Goal: Obtain resource: Obtain resource

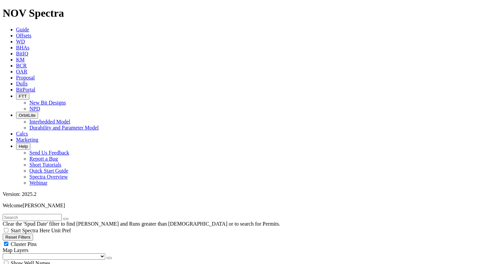
click at [33, 234] on button "Reset Filters" at bounding box center [18, 237] width 30 height 7
checkbox input "true"
type input "[DATE]"
select select
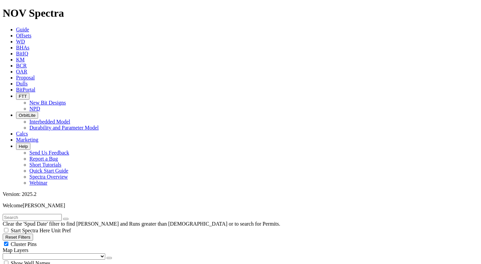
select select
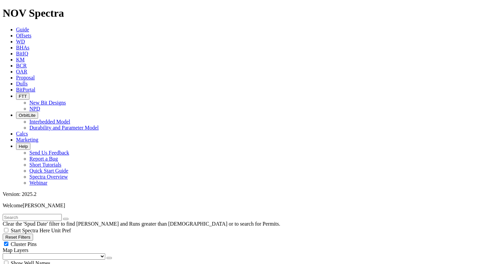
select select "12.5"
checkbox input "false"
select select "? number:12.5 ?"
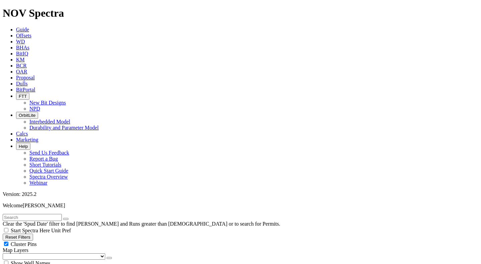
select select "? number:12.25 ?"
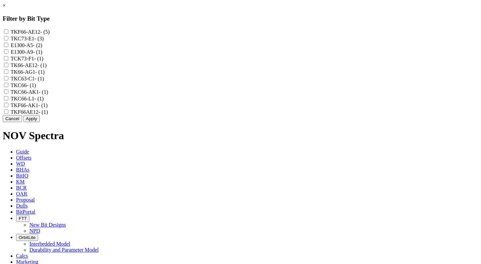
click at [8, 60] on input "TCK73-F1 - (1)" at bounding box center [6, 58] width 4 height 4
checkbox input "true"
click at [8, 40] on input "TKC73-E1 - (3)" at bounding box center [6, 38] width 4 height 4
checkbox input "true"
click at [40, 122] on button "Apply" at bounding box center [31, 118] width 16 height 7
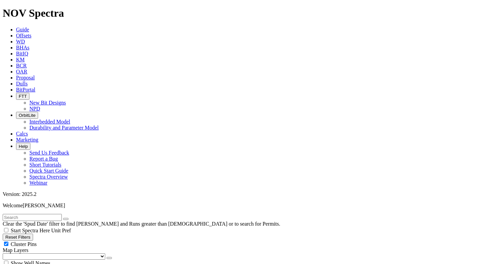
scroll to position [300, 0]
select select
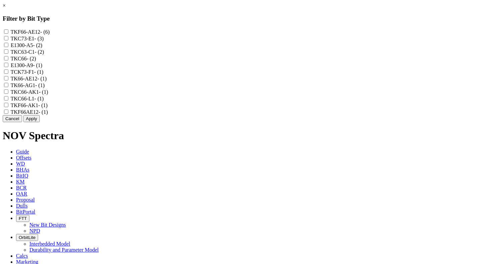
click at [8, 74] on input "TCK73-F1 - (1)" at bounding box center [6, 71] width 4 height 4
checkbox input "true"
click at [8, 40] on input "TKC73-E1 - (3)" at bounding box center [6, 38] width 4 height 4
checkbox input "true"
click at [40, 122] on button "Apply" at bounding box center [31, 118] width 16 height 7
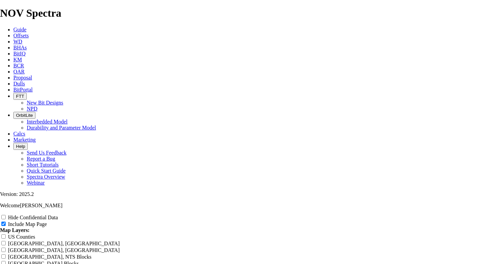
scroll to position [100, 0]
drag, startPoint x: 181, startPoint y: 225, endPoint x: 209, endPoint y: 222, distance: 28.2
type input "1 Offset Analysis Report"
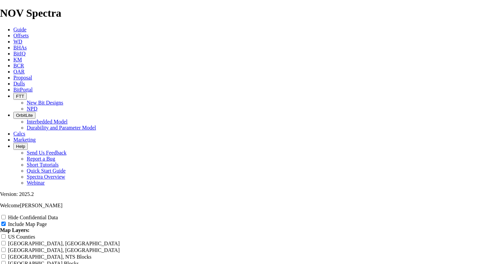
type input "1 Offset Analysis Report"
type input "12 Offset Analysis Report"
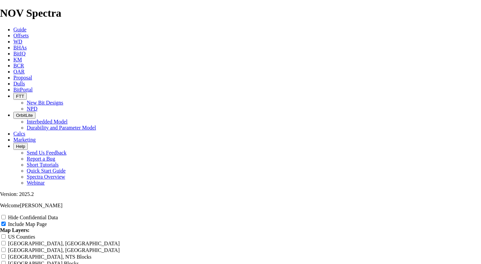
type input "12 Offset Analysis Report"
type input "12. Offset Analysis Report"
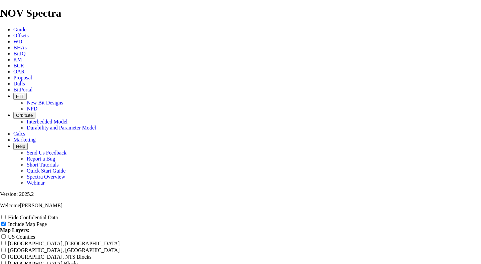
type input "12. Offset Analysis Report"
type input "12.2 Offset Analysis Report"
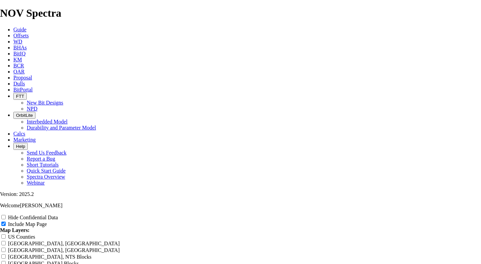
type input "12.2 Offset Analysis Report"
type input "12.24 Offset Analysis Report"
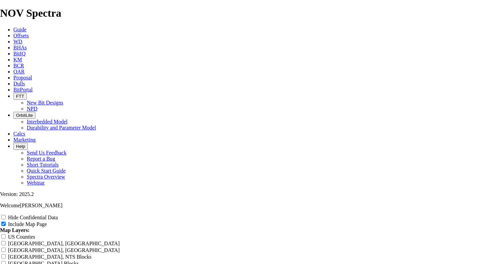
type input "12.24 Offset Analysis Report"
type input "12.2 Offset Analysis Report"
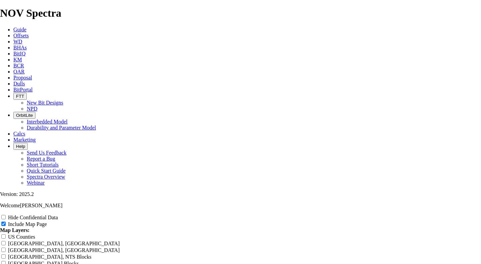
type input "12.2 Offset Analysis Report"
type input "12. Offset Analysis Report"
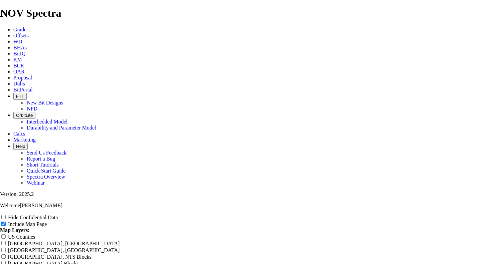
type input "12. Offset Analysis Report"
type input "12 Offset Analysis Report"
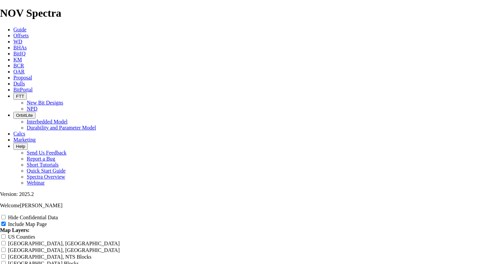
type input "12 Offset Analysis Report"
type input "122 Offset Analysis Report"
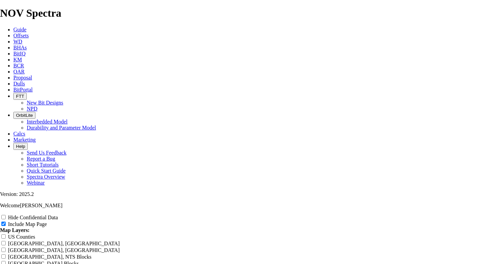
type input "122 Offset Analysis Report"
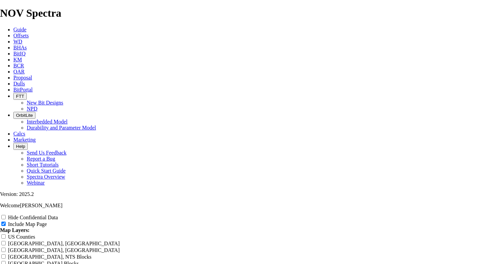
type input "122 Offset Analysis Report"
type input "122 R Offset Analysis Report"
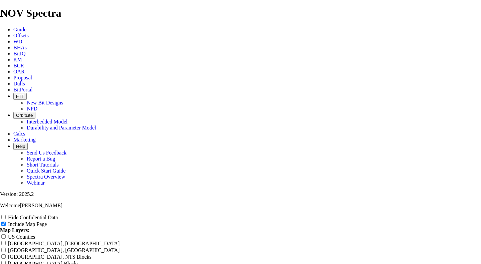
type input "122 R Offset Analysis Report"
type input "122 RH Offset Analysis Report"
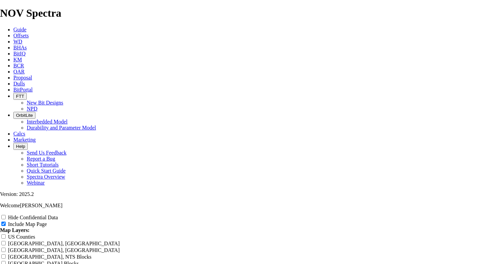
type input "122 RH Offset Analysis Report"
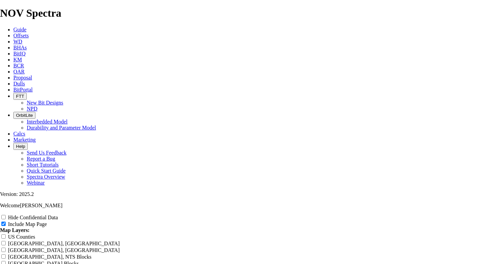
type input "122 RH Offset Analysis Report"
type input "122 RH T Offset Analysis Report"
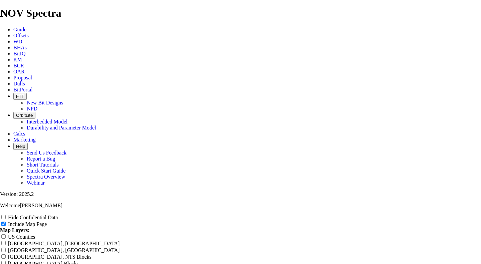
type input "122 RH T Offset Analysis Report"
type input "122 RH TK Offset Analysis Report"
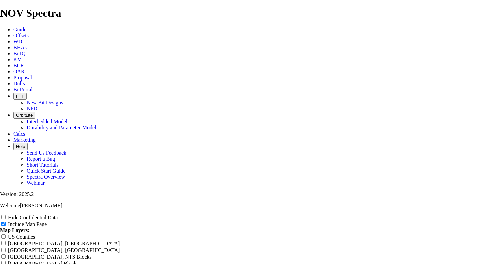
type input "122 RH TK Offset Analysis Report"
type input "122 RH TKC Offset Analysis Report"
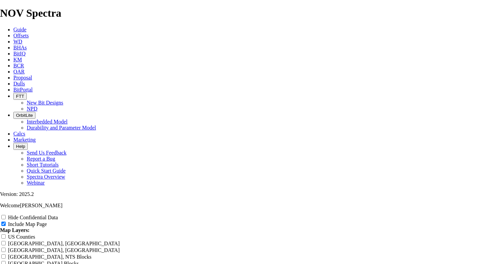
type input "122 RH TKC Offset Analysis Report"
type input "122 RH TKC7 Offset Analysis Report"
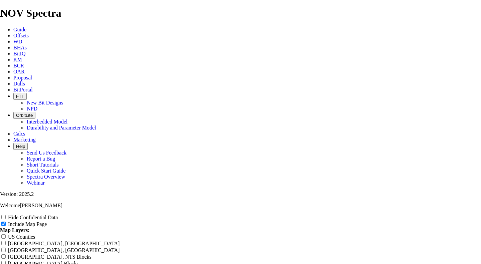
type input "122 RH TKC7 Offset Analysis Report"
type input "122 RH TKC73 Offset Analysis Report"
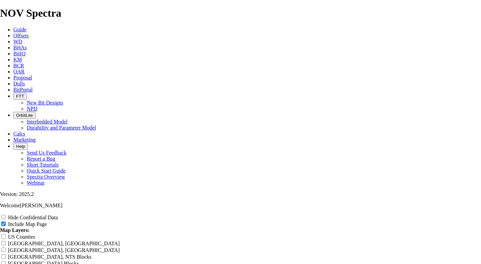
type input "122 RH TKC73 Offset Analysis Report"
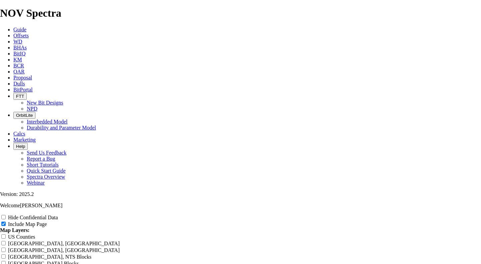
type input "122 RH TKC73 Offset Analysis Report"
type input "122 RH TKC73 - Offset Analysis Report"
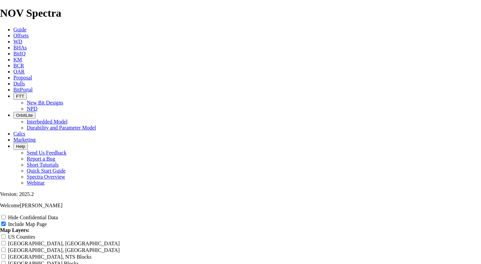
type input "122 RH TKC73 - Offset Analysis Report"
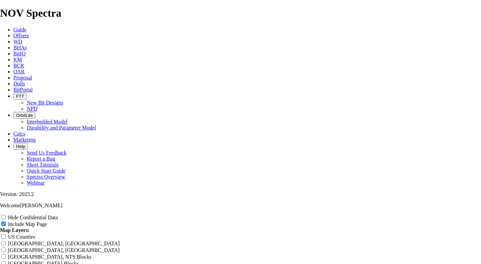
drag, startPoint x: 167, startPoint y: 43, endPoint x: 324, endPoint y: 45, distance: 156.9
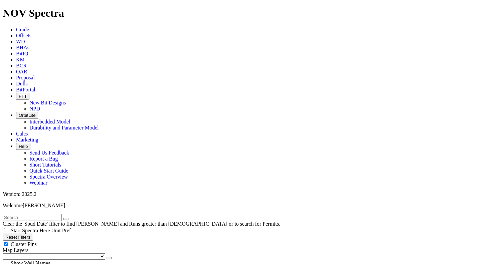
click at [27, 234] on button "Reset Filters" at bounding box center [18, 237] width 30 height 7
checkbox input "true"
select select
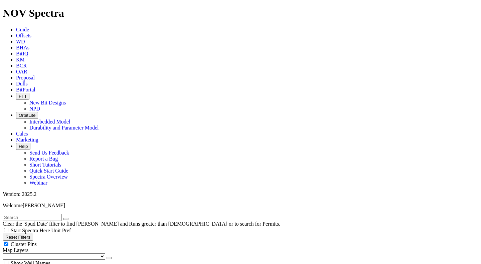
type input "[DATE]"
select select "7.875"
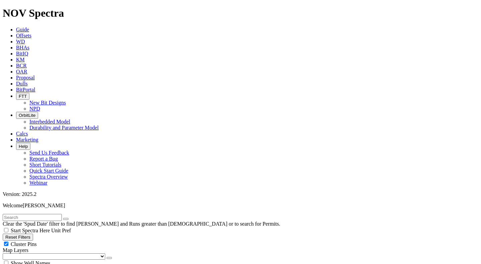
checkbox input "false"
select select "? number:7.875 ?"
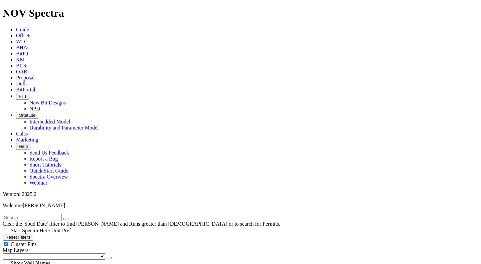
scroll to position [400, 0]
type input "8000"
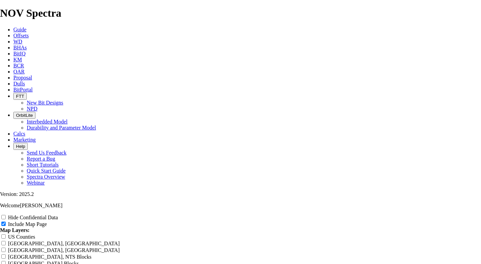
scroll to position [801, 0]
drag, startPoint x: 177, startPoint y: 80, endPoint x: 210, endPoint y: 85, distance: 33.0
type input "Offset Analysis Report"
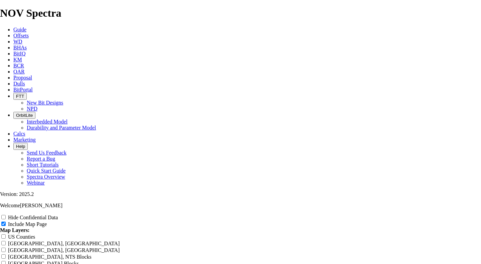
type input "Offset Analysis Report"
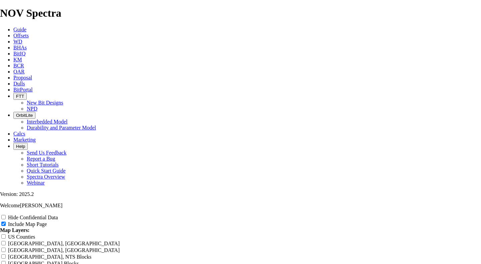
type input "Offset Analysis Report"
